Goal: Information Seeking & Learning: Learn about a topic

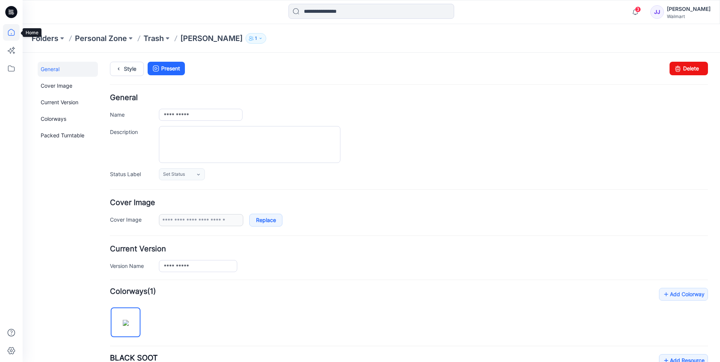
click at [8, 30] on icon at bounding box center [11, 32] width 17 height 17
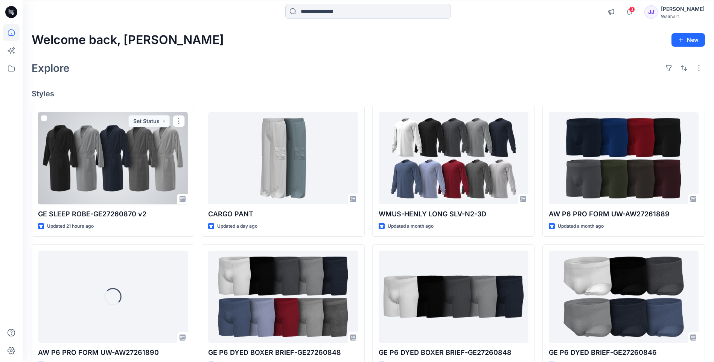
click at [116, 169] on div at bounding box center [113, 158] width 150 height 92
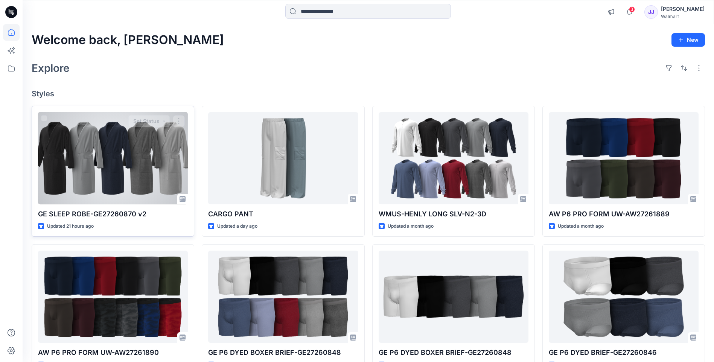
click at [87, 173] on div at bounding box center [113, 158] width 150 height 92
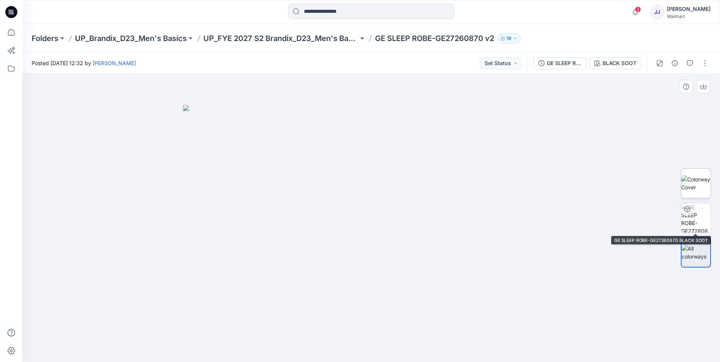
click at [689, 190] on img at bounding box center [695, 183] width 29 height 16
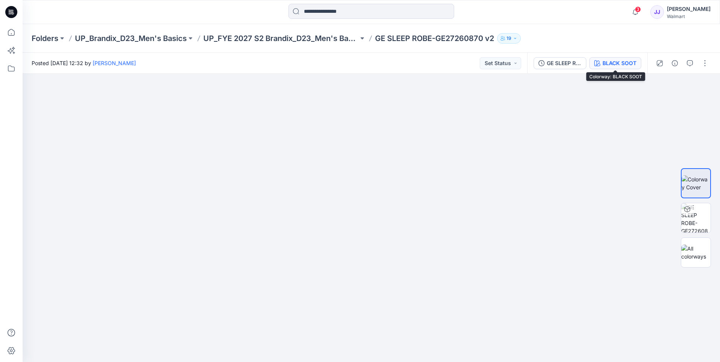
click at [603, 59] on div "BLACK SOOT" at bounding box center [619, 63] width 34 height 8
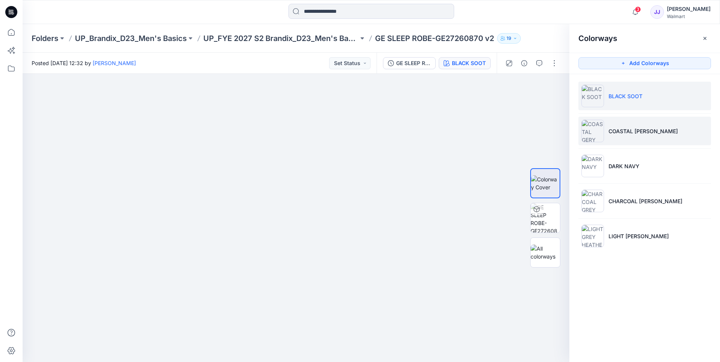
click at [626, 130] on p "COASTAL [PERSON_NAME]" at bounding box center [642, 131] width 69 height 8
